Goal: Check status: Check status

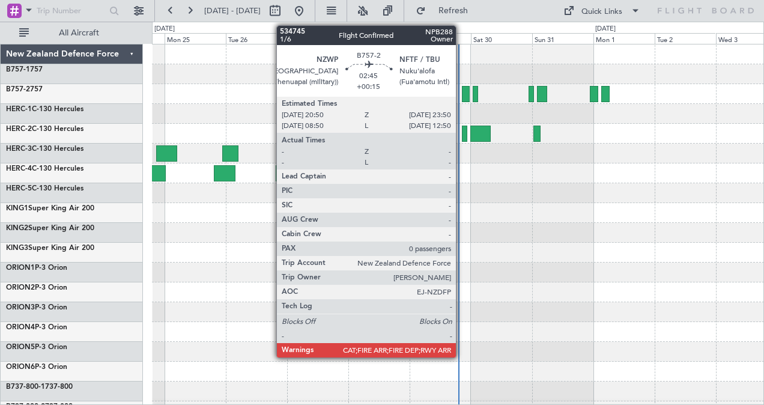
click at [462, 91] on div at bounding box center [466, 94] width 8 height 16
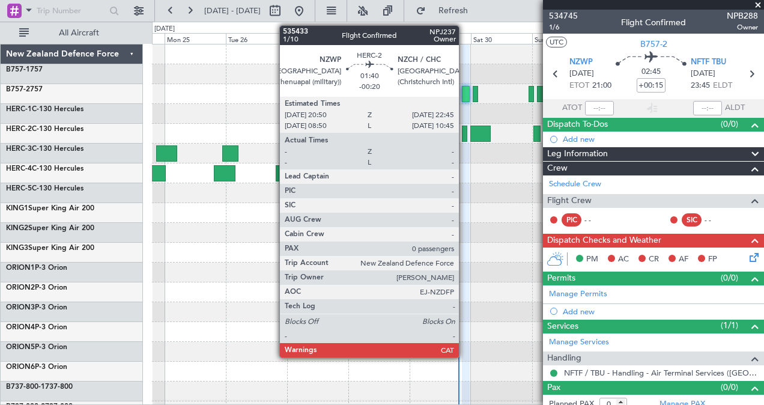
click at [465, 134] on div at bounding box center [464, 133] width 5 height 16
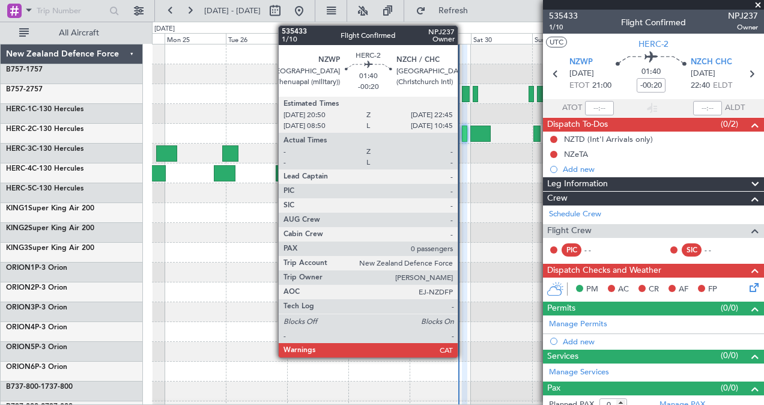
click at [464, 128] on div at bounding box center [464, 133] width 5 height 16
click at [464, 93] on div at bounding box center [466, 94] width 8 height 16
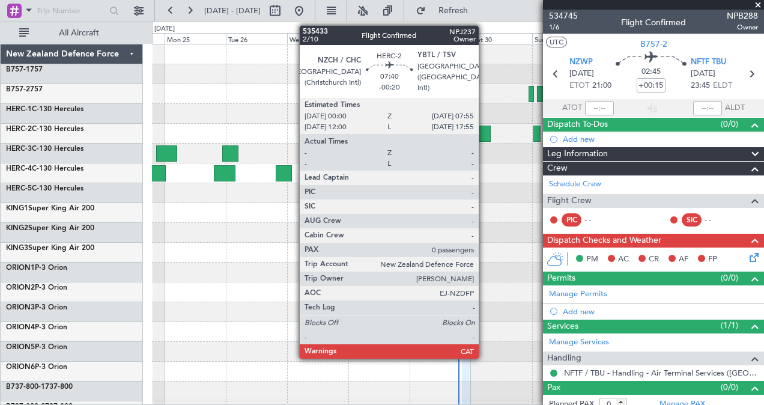
click at [485, 131] on div at bounding box center [480, 133] width 20 height 16
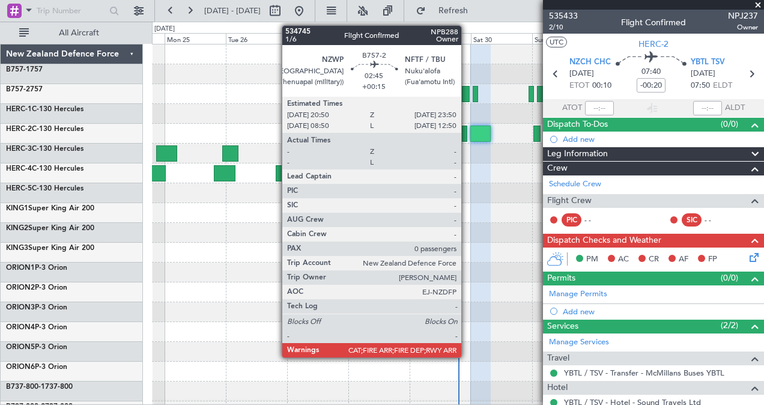
click at [467, 95] on div at bounding box center [466, 94] width 8 height 16
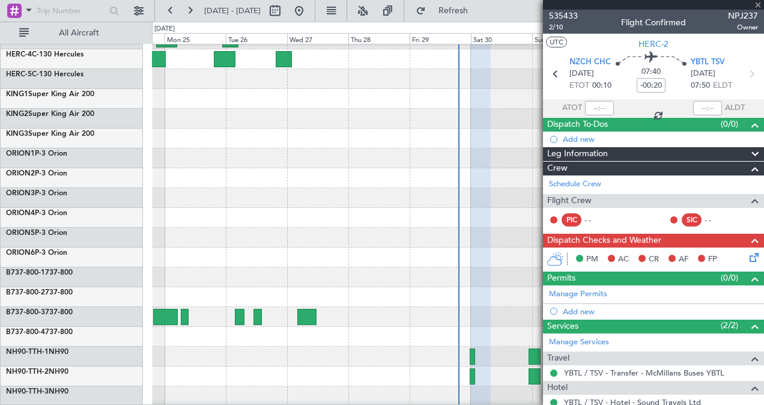
scroll to position [114, 0]
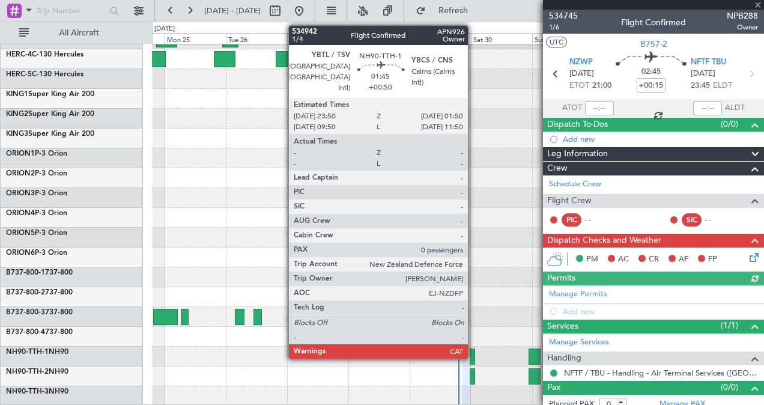
click at [474, 354] on div at bounding box center [472, 356] width 5 height 16
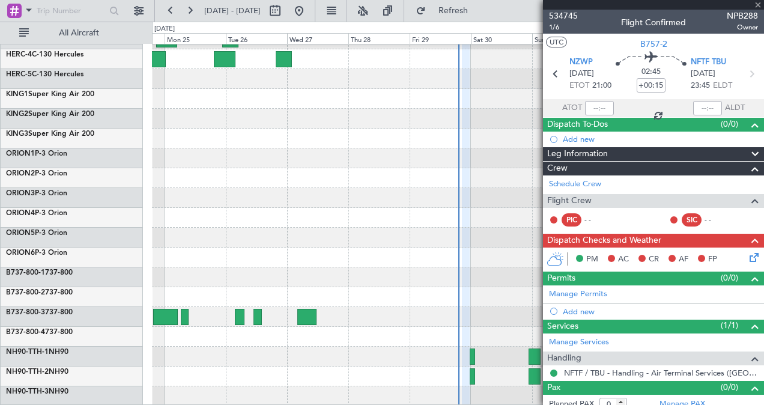
type input "+00:50"
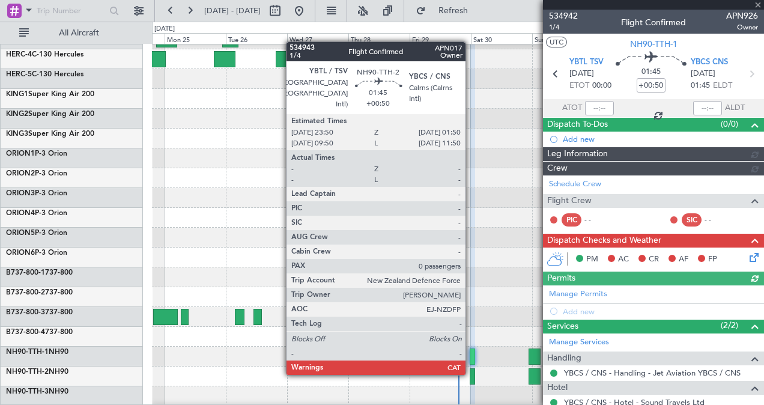
click at [471, 372] on div at bounding box center [472, 376] width 5 height 16
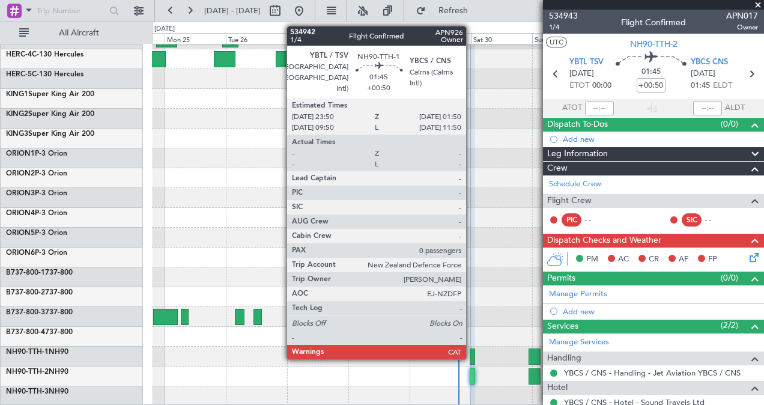
click at [472, 357] on div at bounding box center [472, 356] width 5 height 16
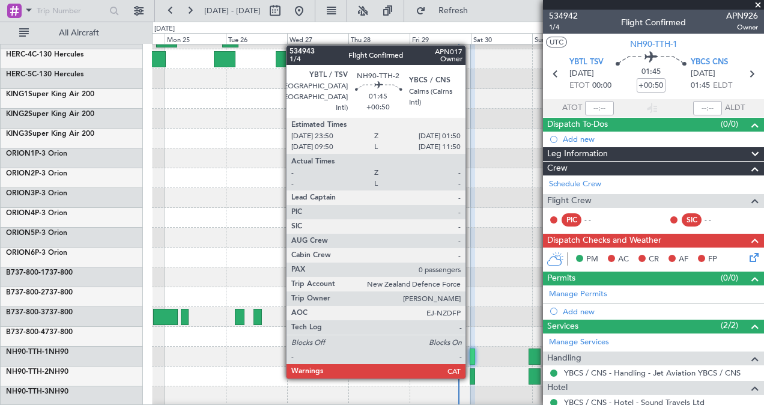
click at [471, 376] on div at bounding box center [472, 376] width 5 height 16
